Goal: Navigation & Orientation: Find specific page/section

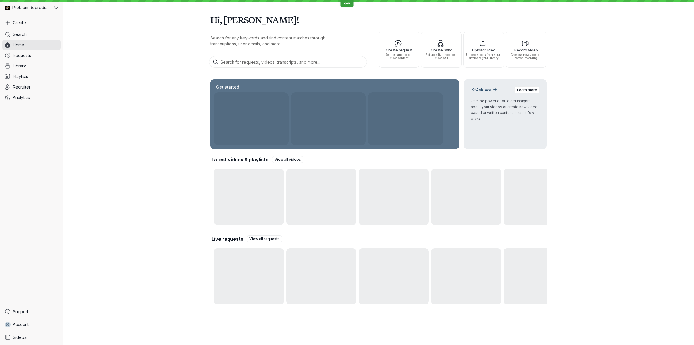
click at [130, 133] on div "Hi, [PERSON_NAME]! Search for any keywords and find content matches through tra…" at bounding box center [378, 157] width 631 height 315
